Goal: Navigation & Orientation: Find specific page/section

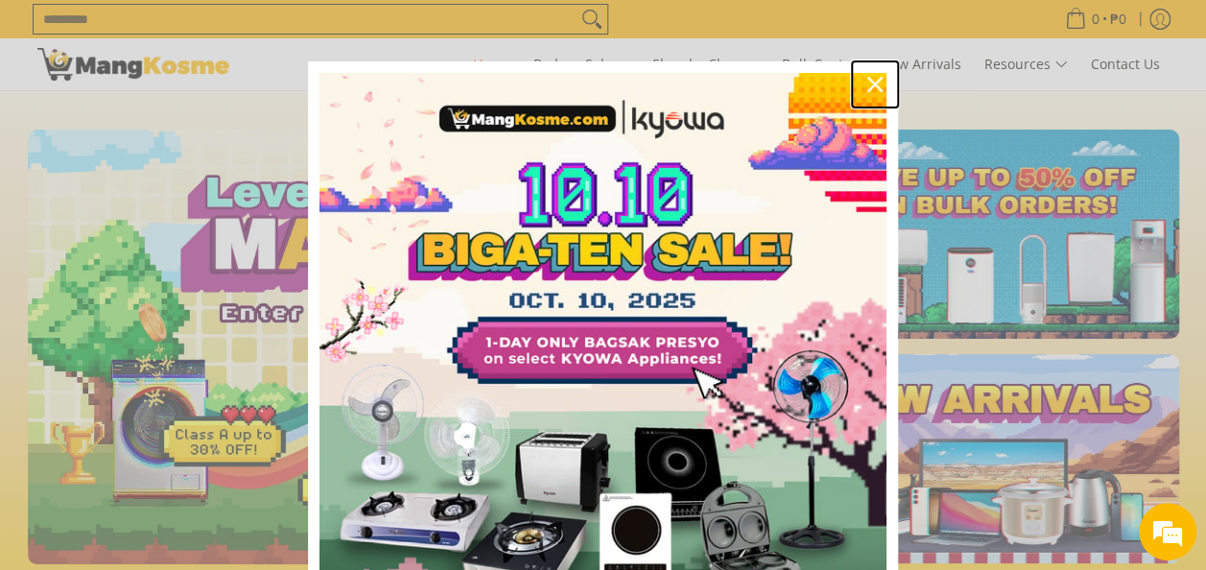
click at [860, 82] on div "Close" at bounding box center [875, 84] width 31 height 31
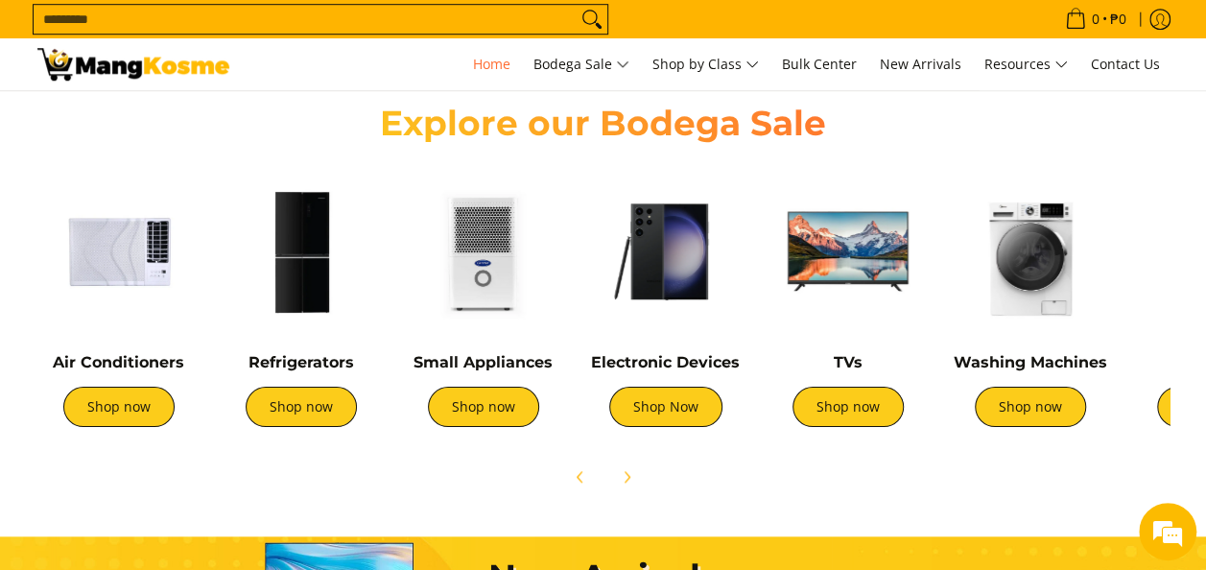
scroll to position [768, 0]
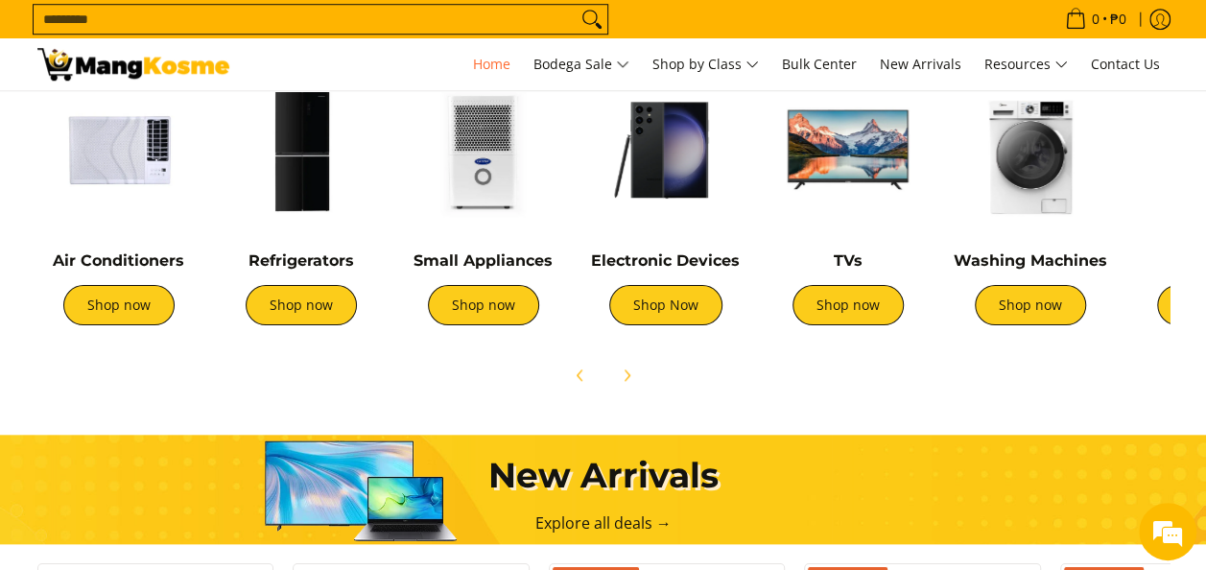
click at [304, 181] on img at bounding box center [301, 149] width 163 height 163
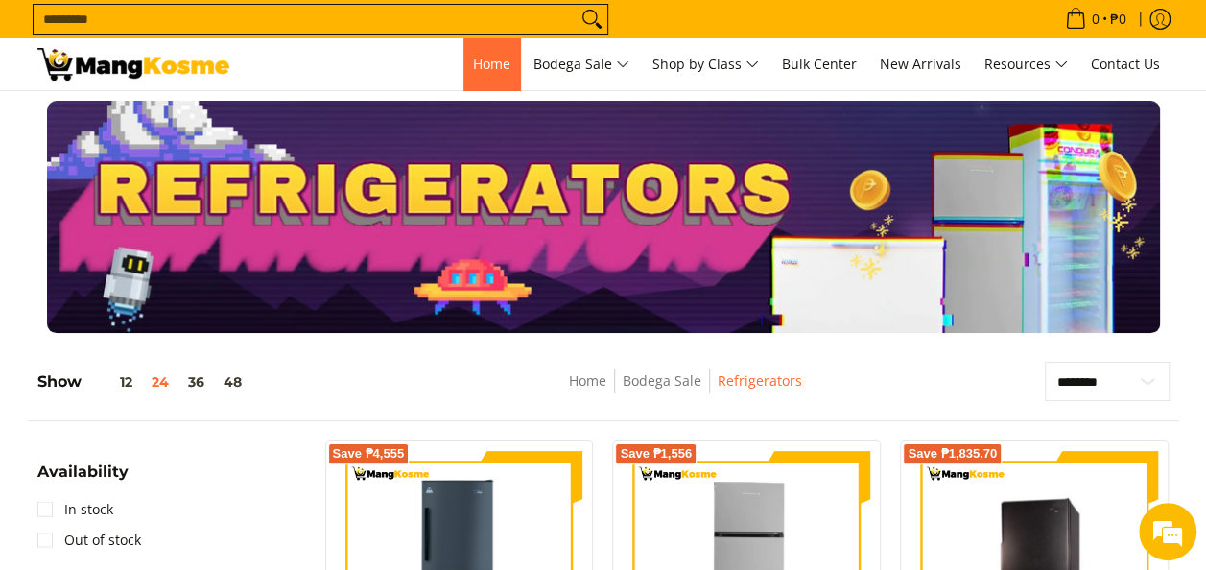
click at [491, 73] on link "Home" at bounding box center [491, 64] width 57 height 52
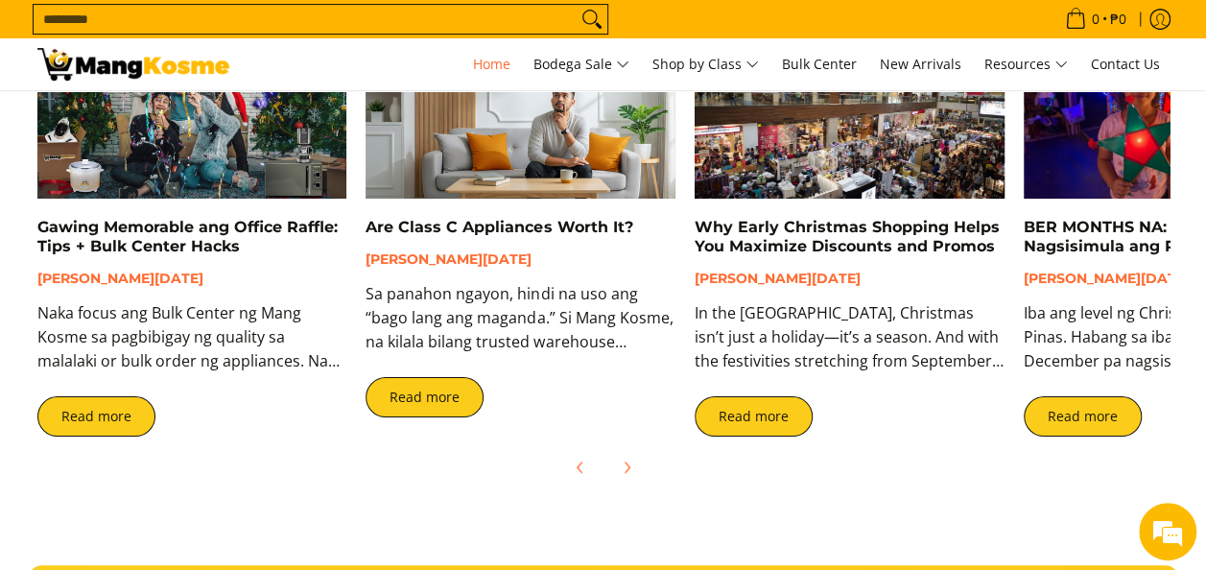
scroll to position [3657, 0]
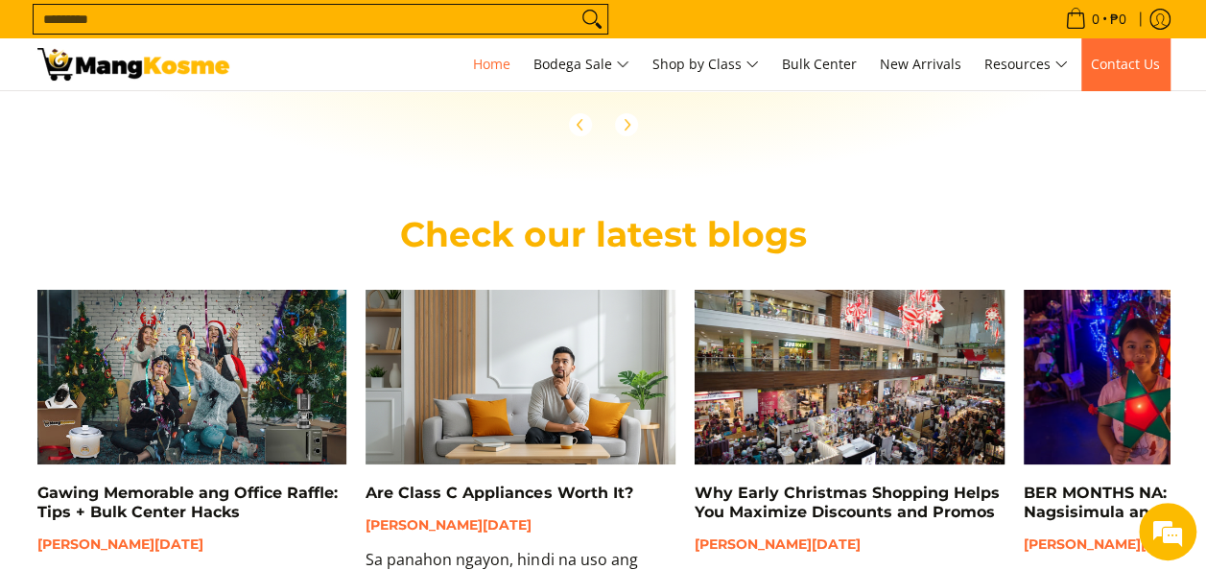
click at [1144, 69] on span "Contact Us" at bounding box center [1125, 64] width 69 height 18
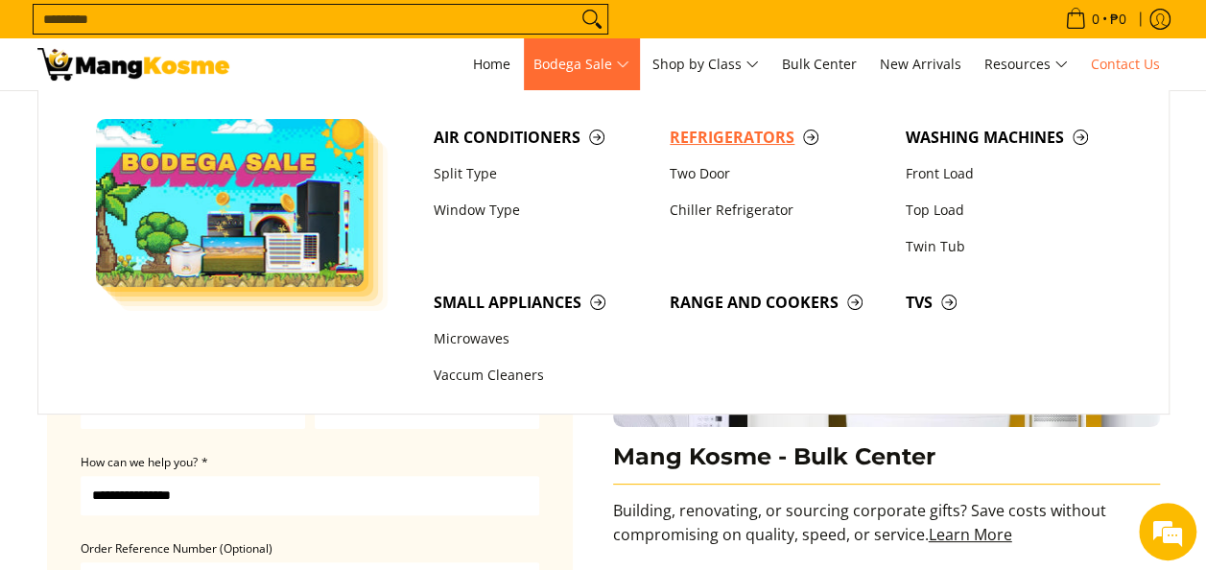
click at [714, 135] on span "Refrigerators" at bounding box center [778, 138] width 217 height 24
